Goal: Information Seeking & Learning: Learn about a topic

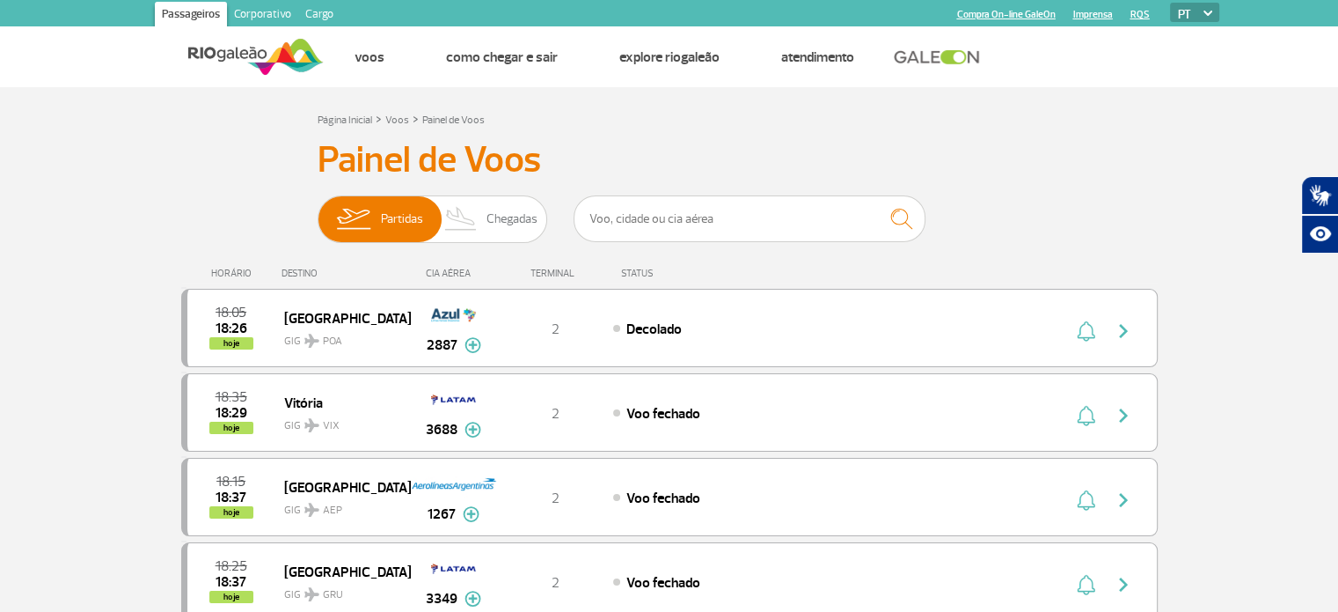
click at [267, 8] on link "Corporativo" at bounding box center [262, 16] width 71 height 28
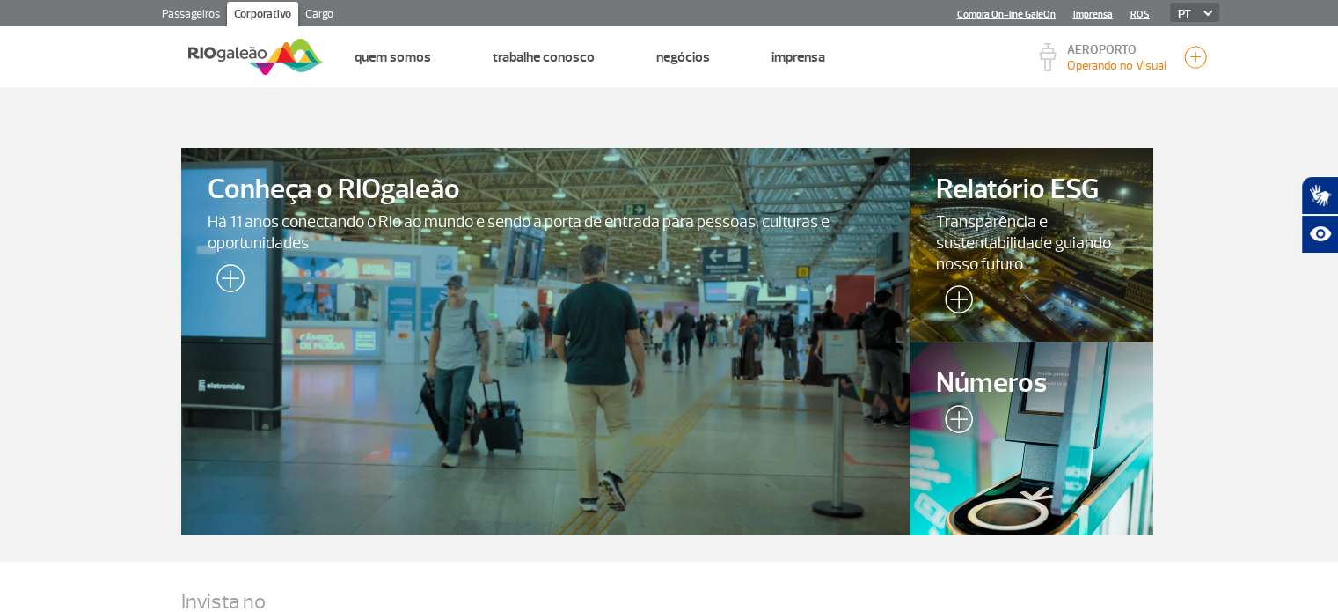
click at [477, 352] on div at bounding box center [545, 341] width 744 height 395
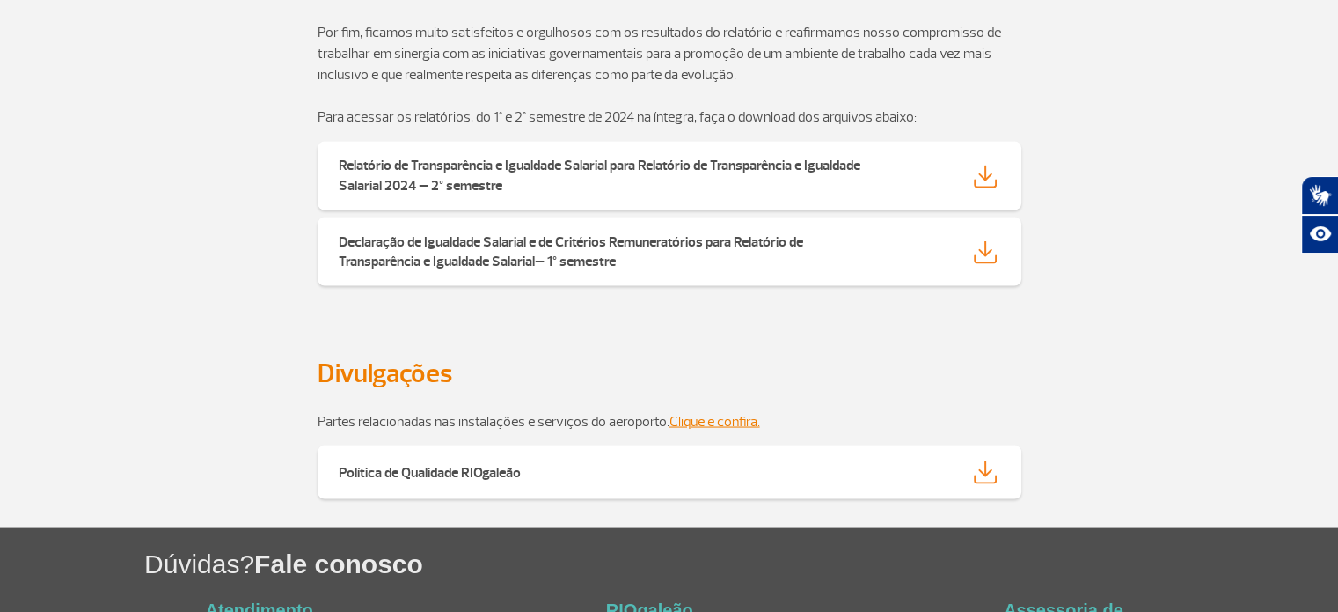
scroll to position [3308, 0]
